Goal: Task Accomplishment & Management: Use online tool/utility

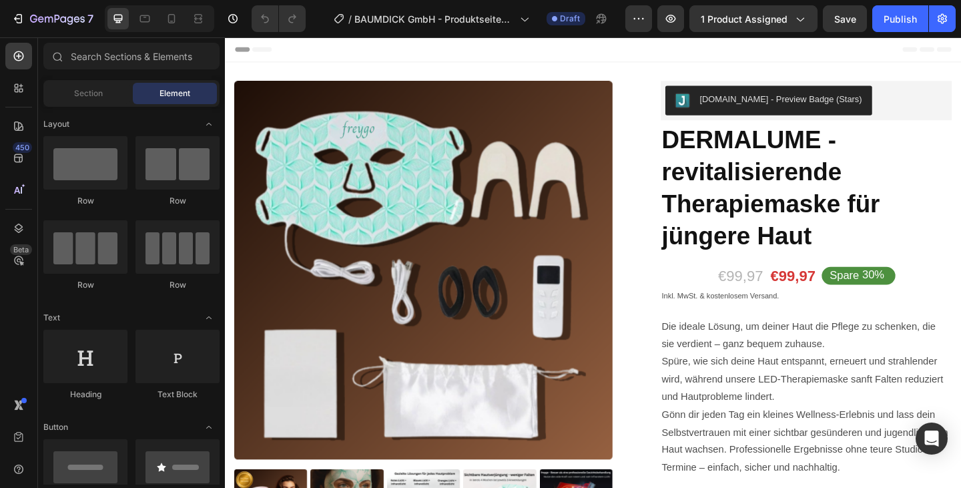
radio input "false"
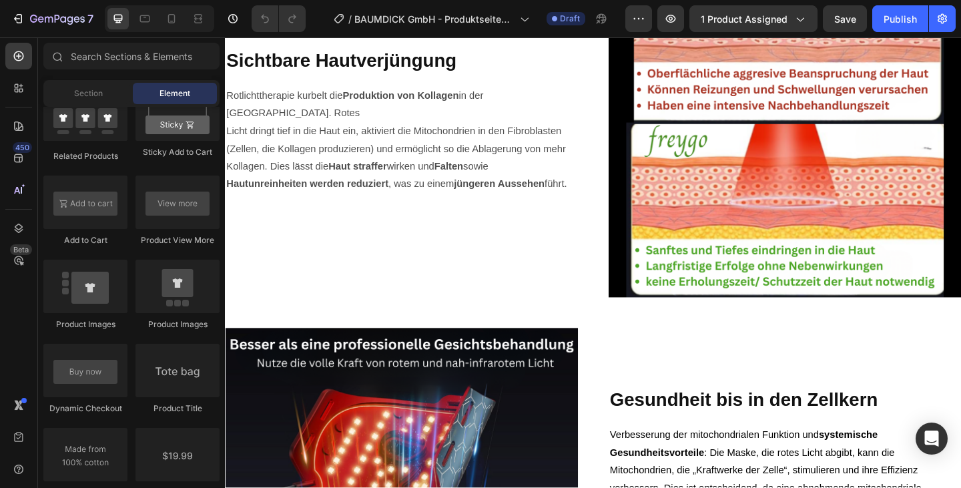
scroll to position [1168, 0]
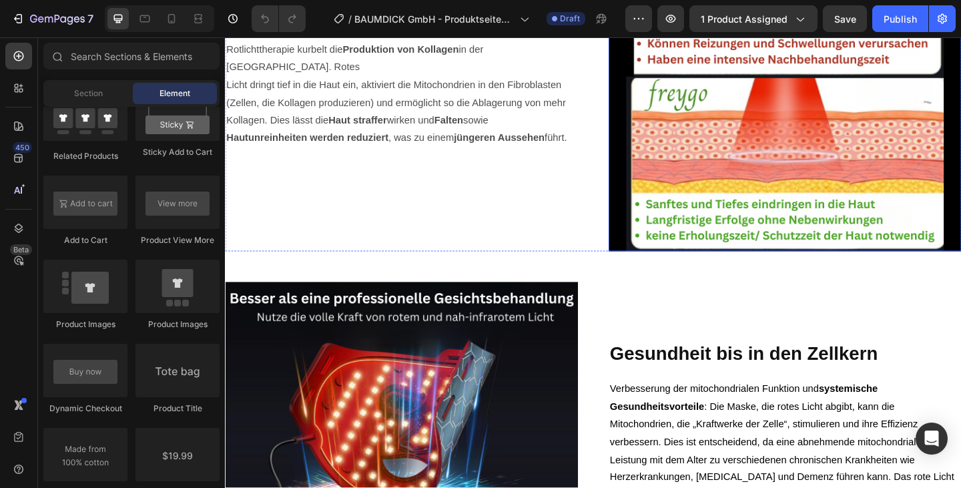
click at [680, 119] on img at bounding box center [834, 79] width 384 height 384
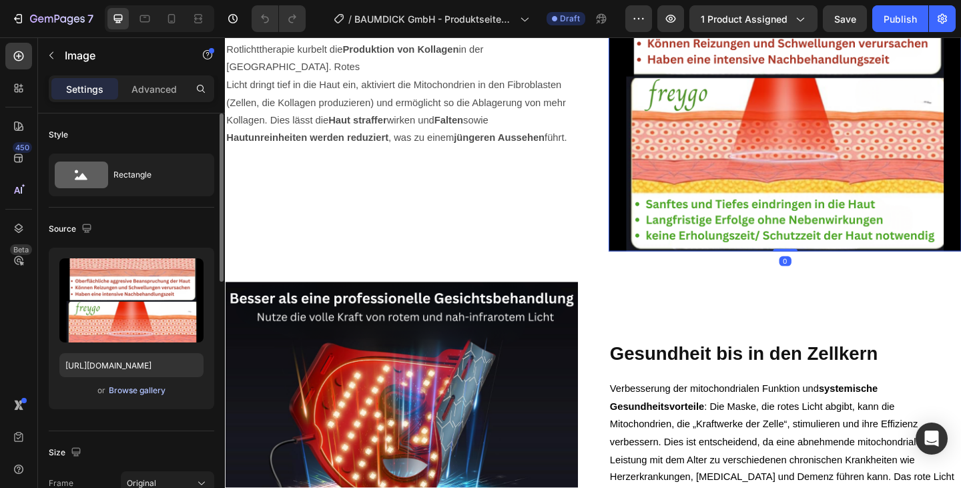
click at [142, 390] on div "Browse gallery" at bounding box center [137, 390] width 57 height 12
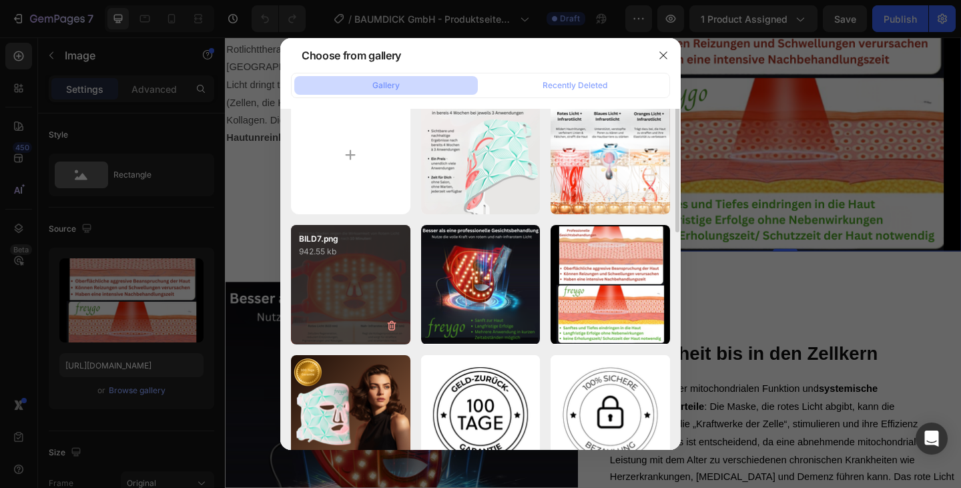
scroll to position [0, 0]
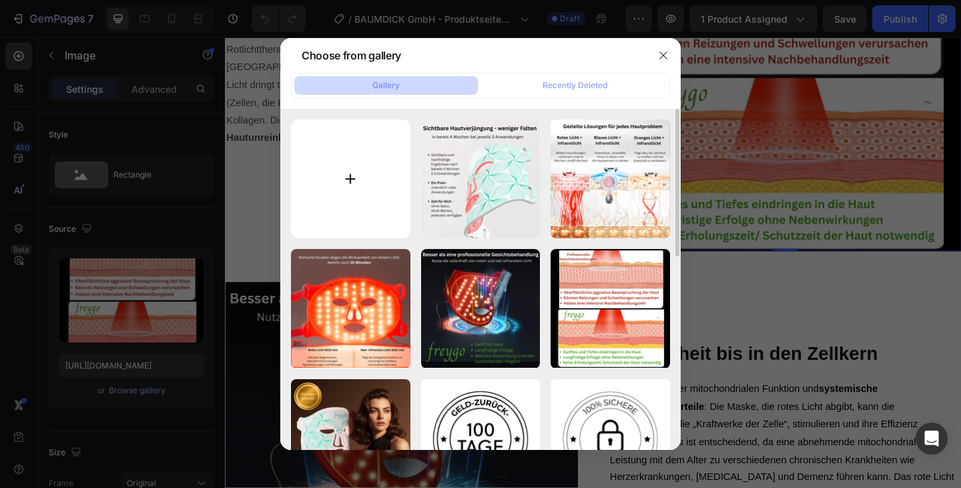
click at [372, 172] on input "file" at bounding box center [350, 178] width 119 height 119
type input "C:\fakepath\BILD6.1.png"
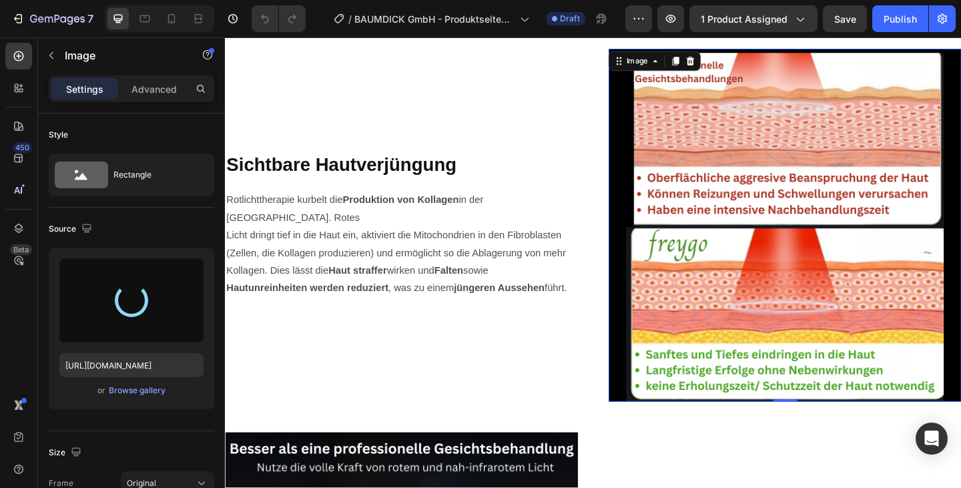
scroll to position [1003, 0]
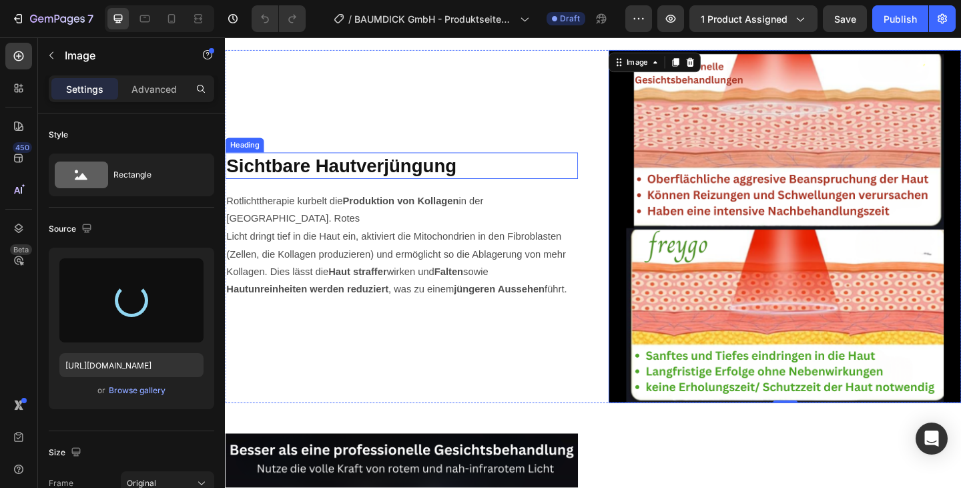
type input "https://cdn.shopify.com/s/files/1/0969/0474/1128/files/gempages_585592311128261…"
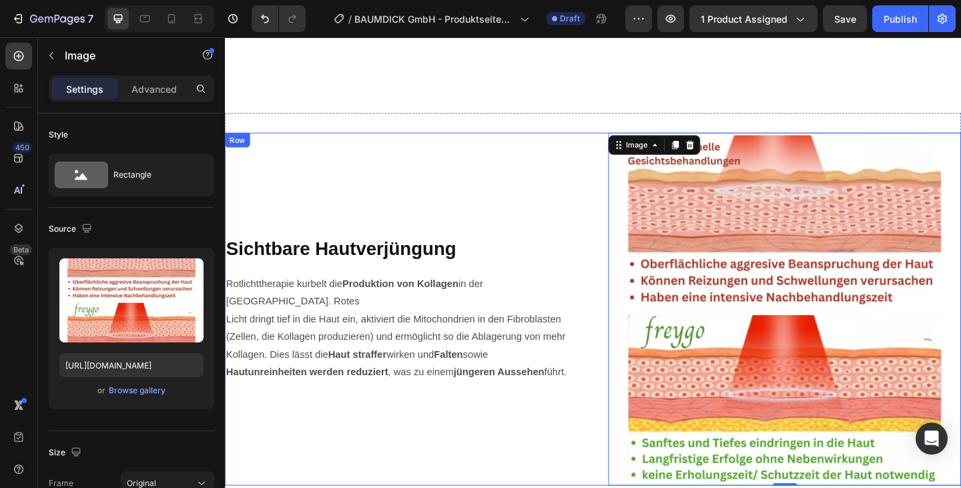
scroll to position [921, 0]
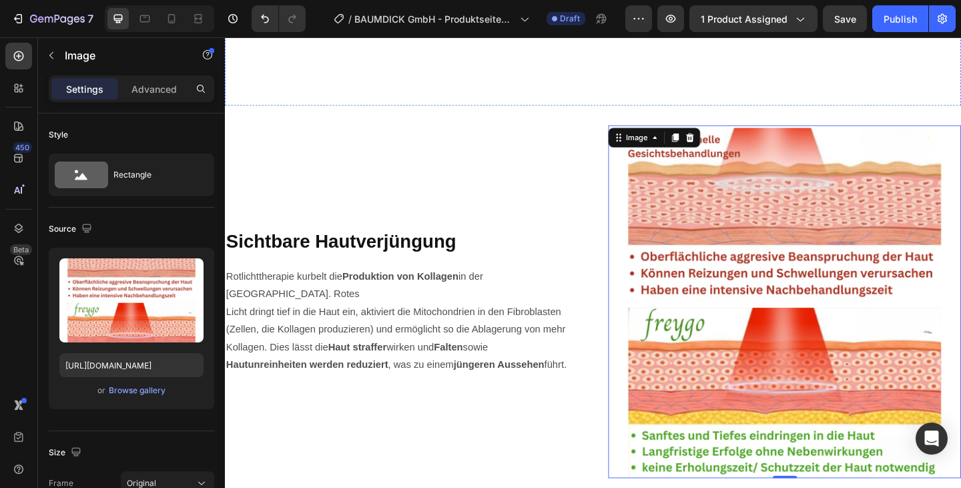
radio input "false"
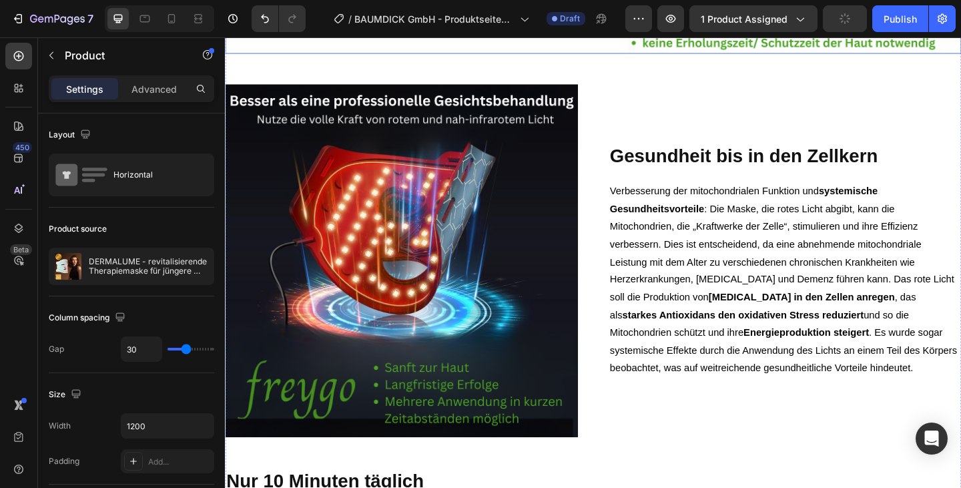
scroll to position [1394, 0]
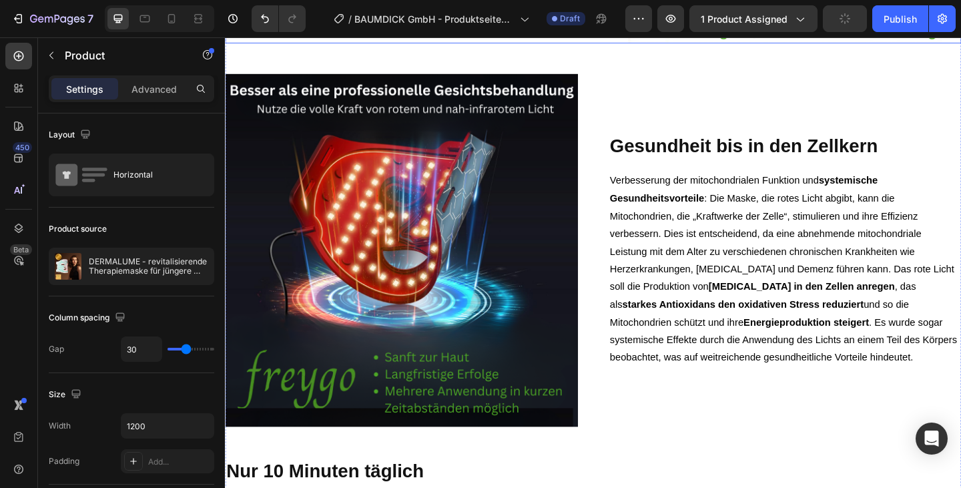
click at [551, 221] on img at bounding box center [417, 269] width 384 height 384
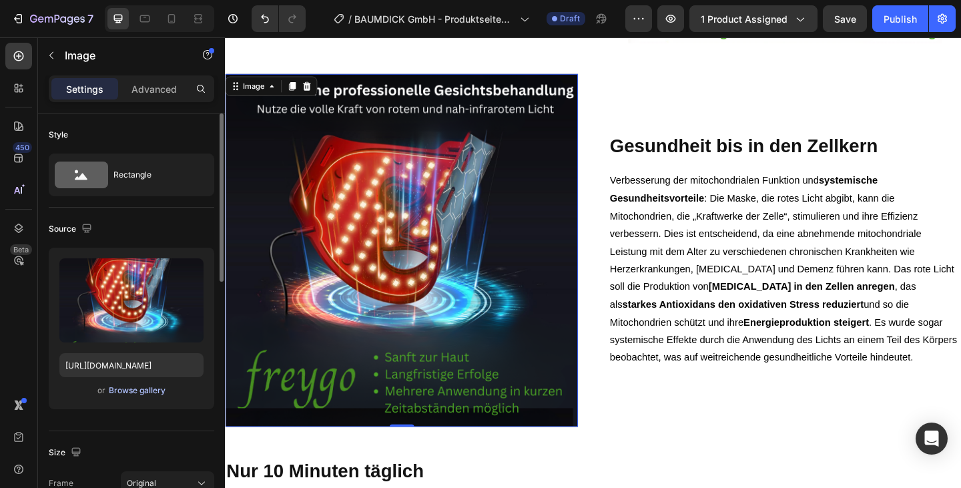
click at [147, 394] on div "Browse gallery" at bounding box center [137, 390] width 57 height 12
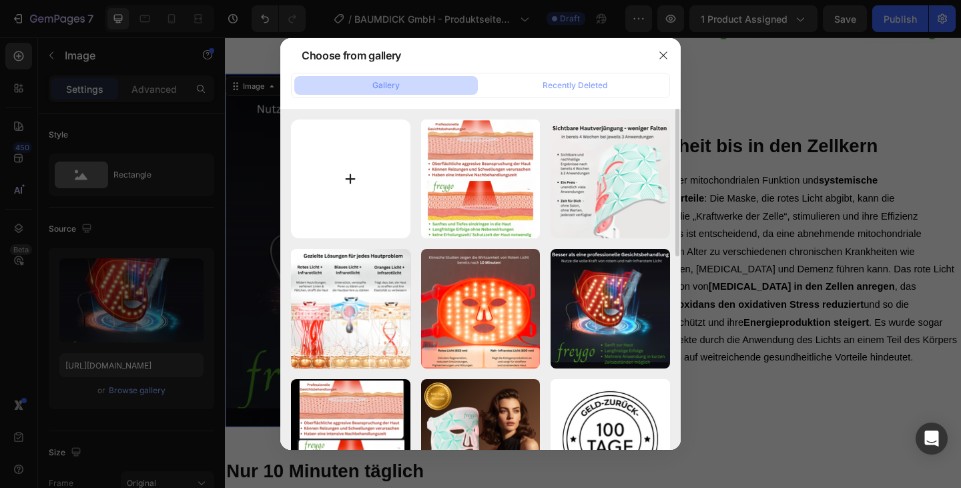
click at [385, 180] on input "file" at bounding box center [350, 178] width 119 height 119
type input "C:\fakepath\BILD5.1.png"
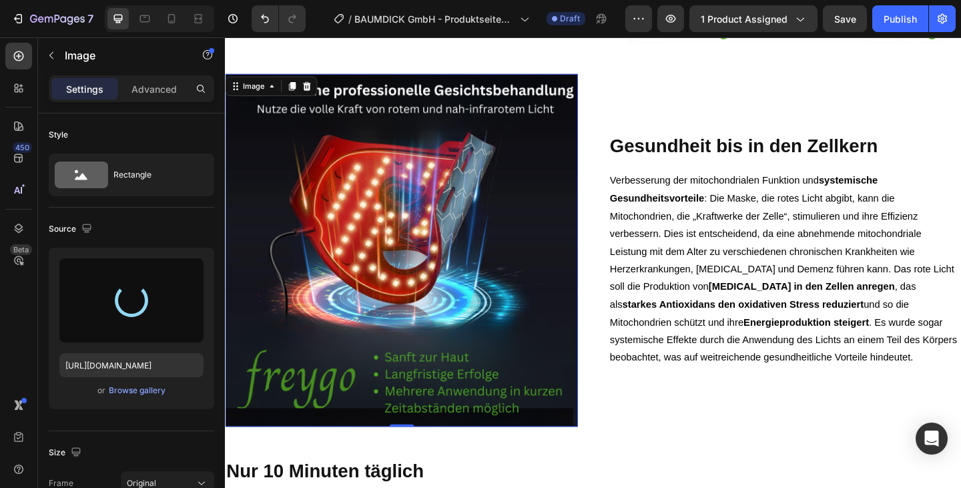
type input "https://cdn.shopify.com/s/files/1/0969/0474/1128/files/gempages_585592311128261…"
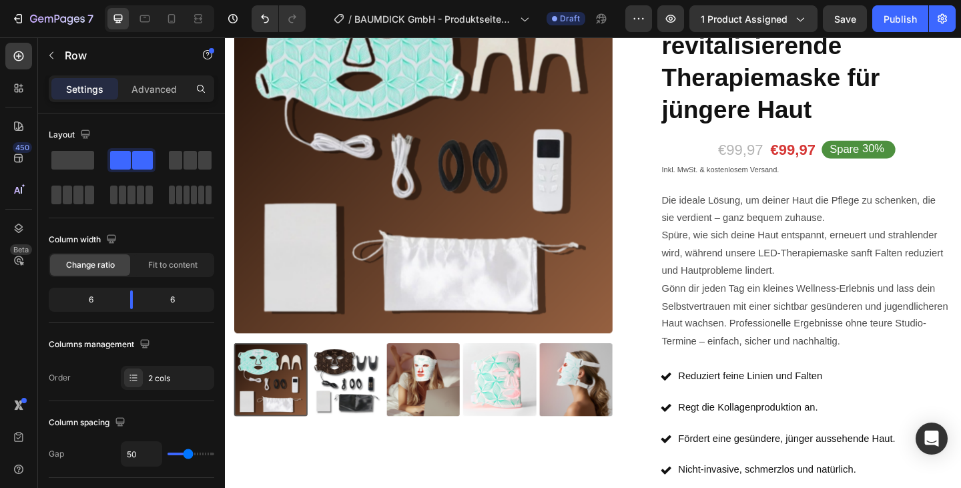
scroll to position [0, 0]
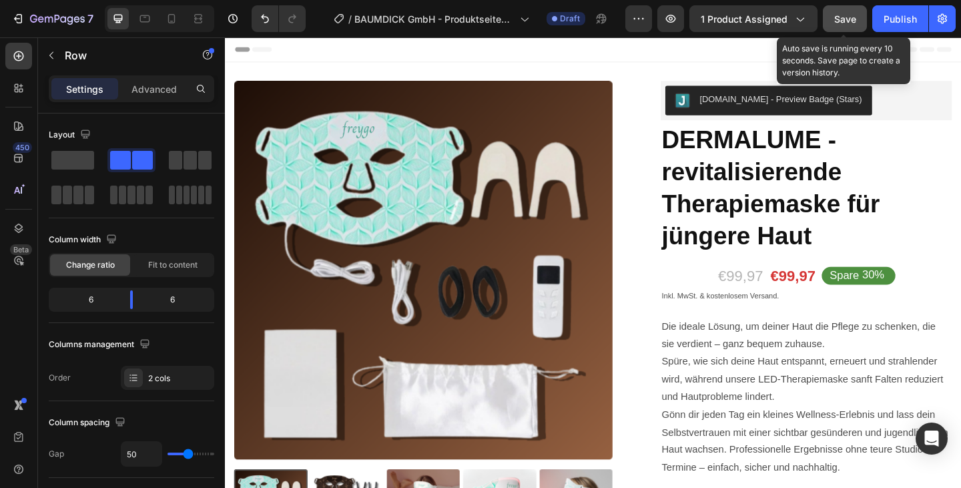
click at [857, 21] on button "Save" at bounding box center [845, 18] width 44 height 27
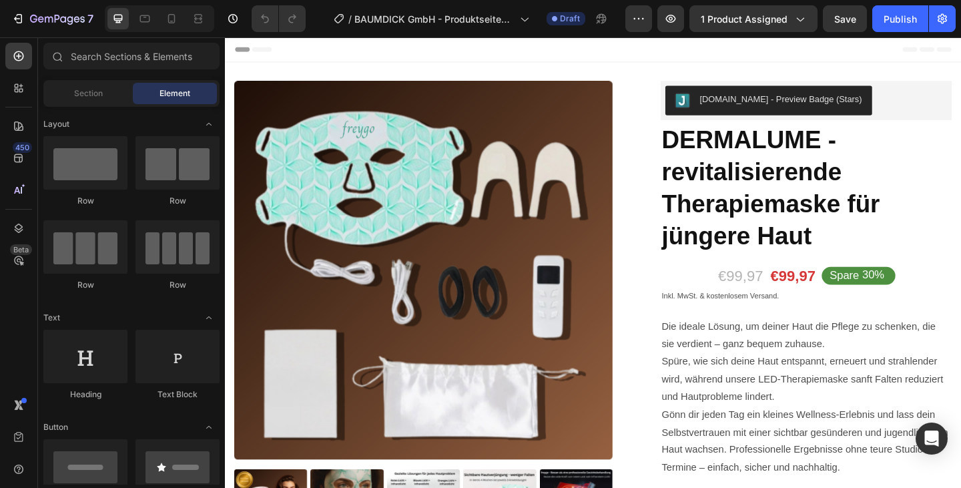
radio input "false"
